Goal: Complete application form: Complete application form

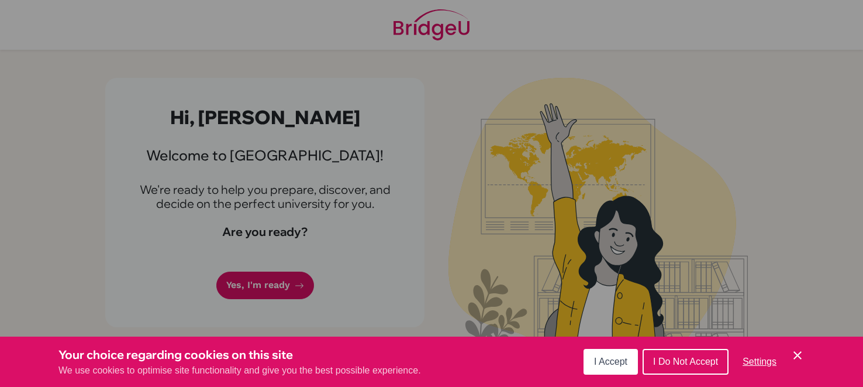
click at [603, 359] on span "I Accept" at bounding box center [610, 361] width 33 height 10
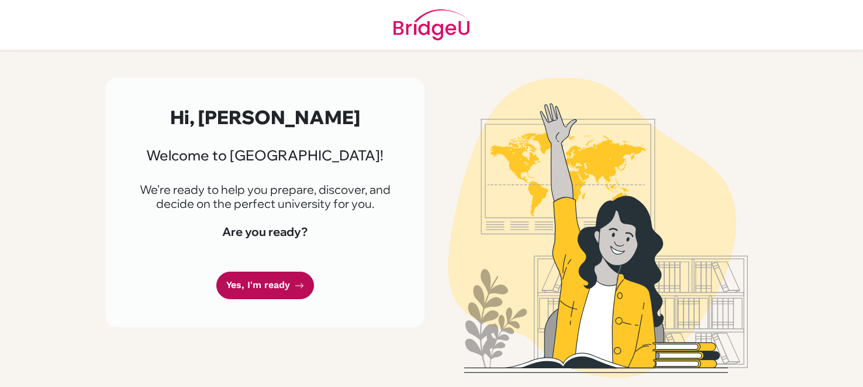
click at [272, 282] on link "Yes, I'm ready" at bounding box center [265, 284] width 98 height 27
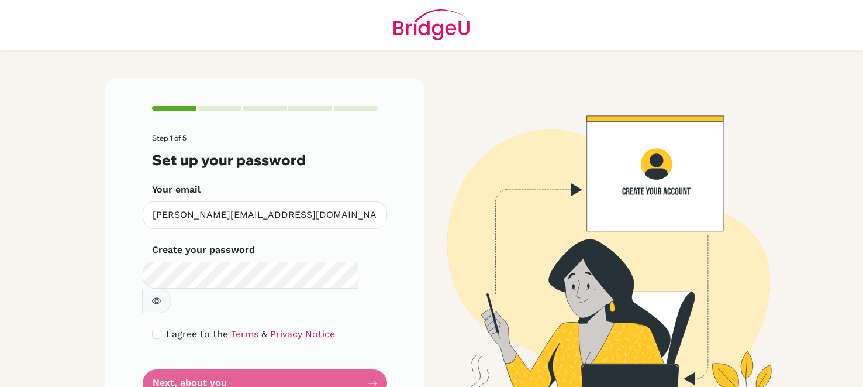
scroll to position [22, 0]
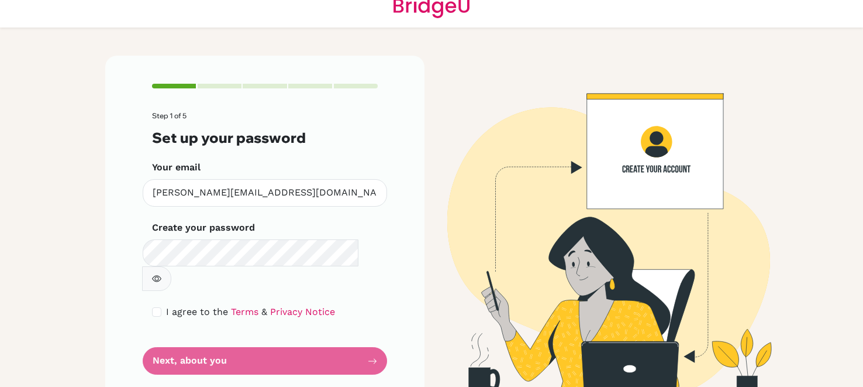
click at [171, 266] on button "button" at bounding box center [156, 278] width 29 height 25
click at [161, 274] on icon "button" at bounding box center [156, 278] width 9 height 9
click at [171, 266] on button "button" at bounding box center [156, 278] width 29 height 25
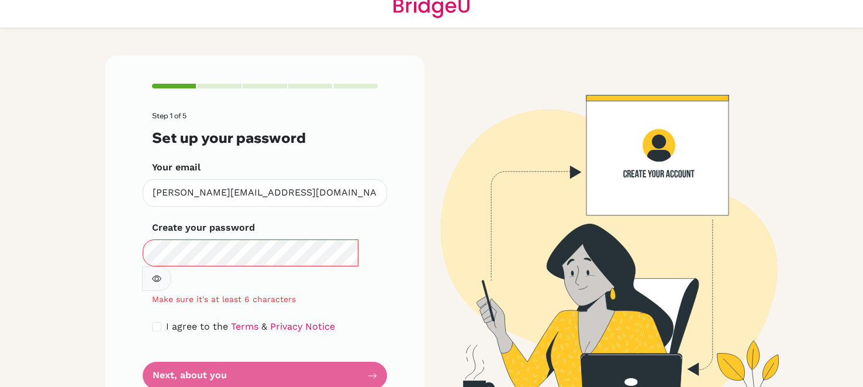
click at [171, 266] on button "button" at bounding box center [156, 278] width 29 height 25
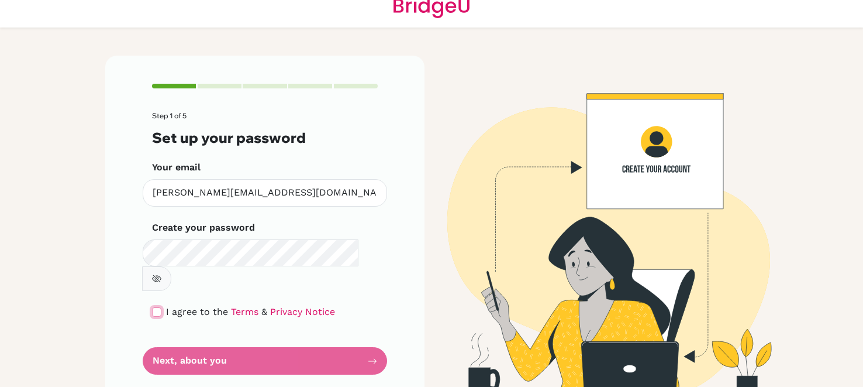
click at [156, 307] on input "checkbox" at bounding box center [156, 311] width 9 height 9
checkbox input "true"
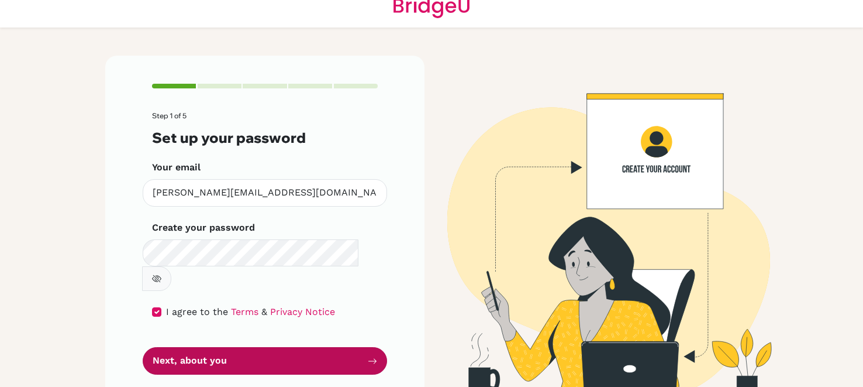
click at [244, 347] on button "Next, about you" at bounding box center [265, 360] width 244 height 27
